Goal: Task Accomplishment & Management: Use online tool/utility

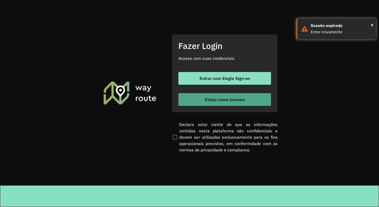
click at [202, 101] on button "Entrar como terceiro" at bounding box center [225, 99] width 93 height 13
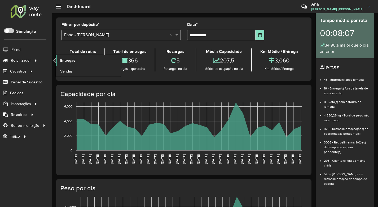
click at [65, 61] on span "Entregas" at bounding box center [67, 61] width 15 height 6
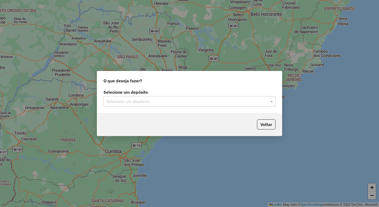
click at [162, 101] on input "text" at bounding box center [184, 102] width 156 height 6
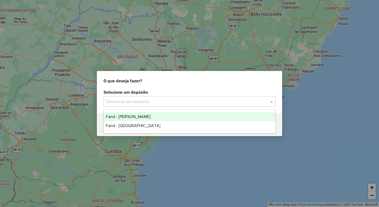
click at [148, 115] on span "Farid - [PERSON_NAME]" at bounding box center [128, 116] width 45 height 5
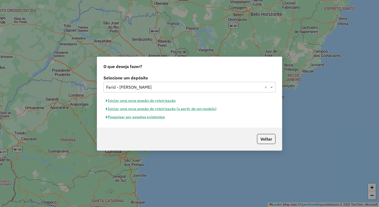
click at [143, 119] on button "Pesquisar por sessões existentes" at bounding box center [136, 117] width 64 height 8
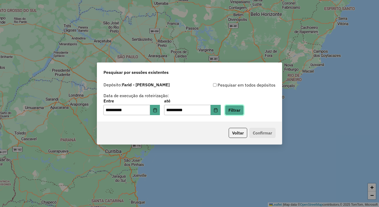
click at [244, 112] on button "Filtrar" at bounding box center [234, 110] width 19 height 10
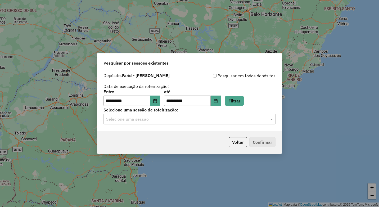
click at [142, 120] on input "text" at bounding box center [184, 119] width 156 height 6
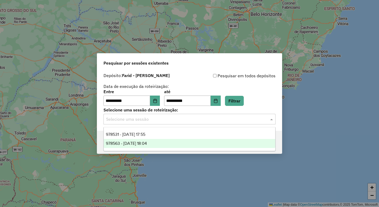
click at [147, 145] on span "978563 - [DATE] 18:04" at bounding box center [126, 143] width 41 height 5
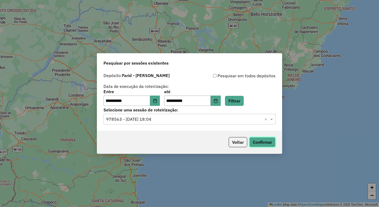
click at [268, 142] on button "Confirmar" at bounding box center [262, 142] width 26 height 10
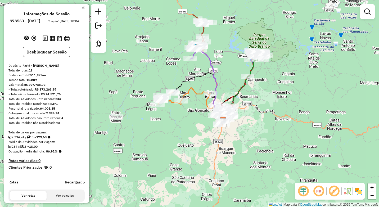
drag, startPoint x: 191, startPoint y: 72, endPoint x: 215, endPoint y: 76, distance: 24.3
click at [215, 76] on icon at bounding box center [207, 83] width 32 height 81
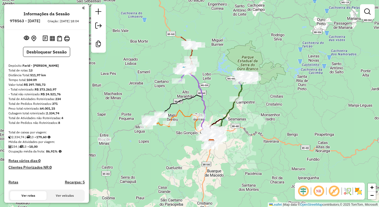
drag, startPoint x: 239, startPoint y: 72, endPoint x: 228, endPoint y: 96, distance: 26.2
click at [228, 96] on div "Janela de atendimento Grade de atendimento Capacidade Transportadoras Veículos …" at bounding box center [189, 103] width 379 height 207
